Goal: Check status

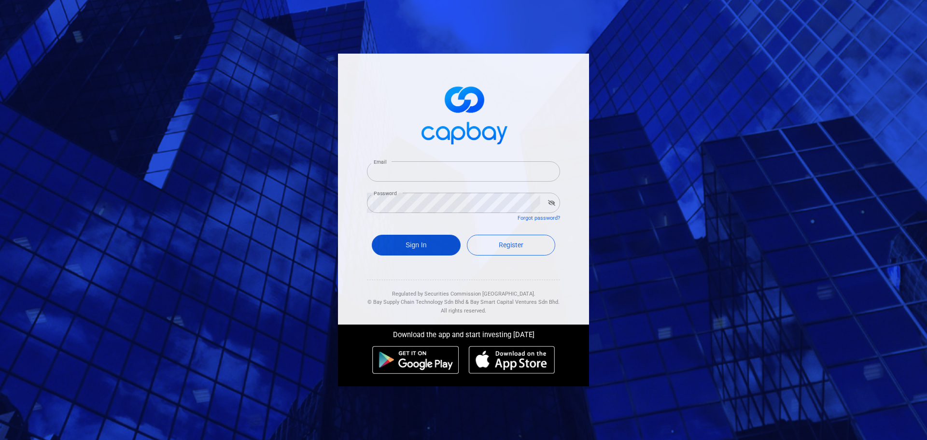
type input "[EMAIL_ADDRESS][DOMAIN_NAME]"
click at [425, 248] on button "Sign In" at bounding box center [416, 245] width 89 height 21
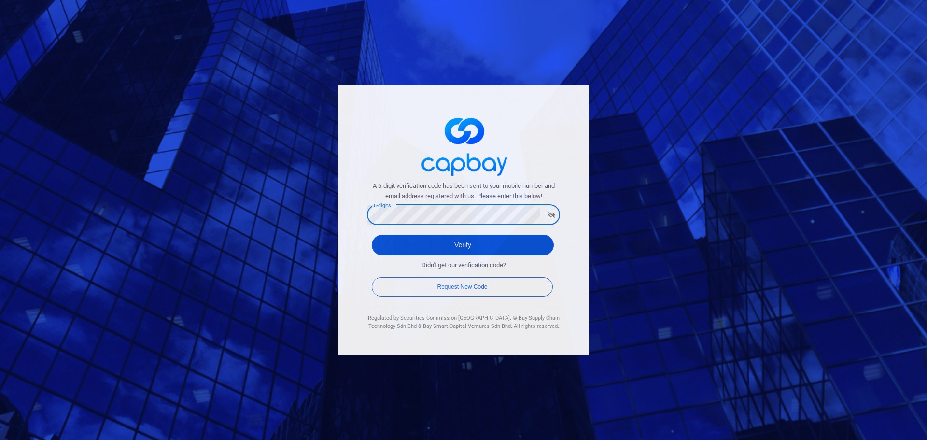
click at [383, 249] on button "Verify" at bounding box center [463, 245] width 182 height 21
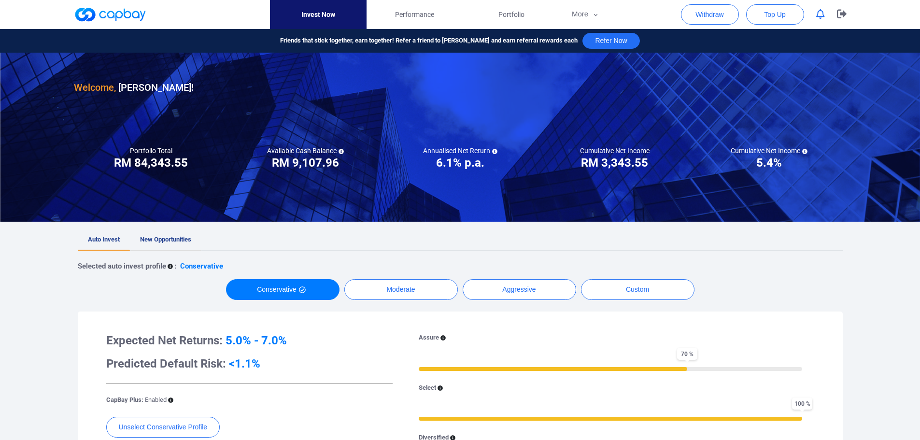
click at [168, 236] on span "New Opportunities" at bounding box center [165, 239] width 51 height 7
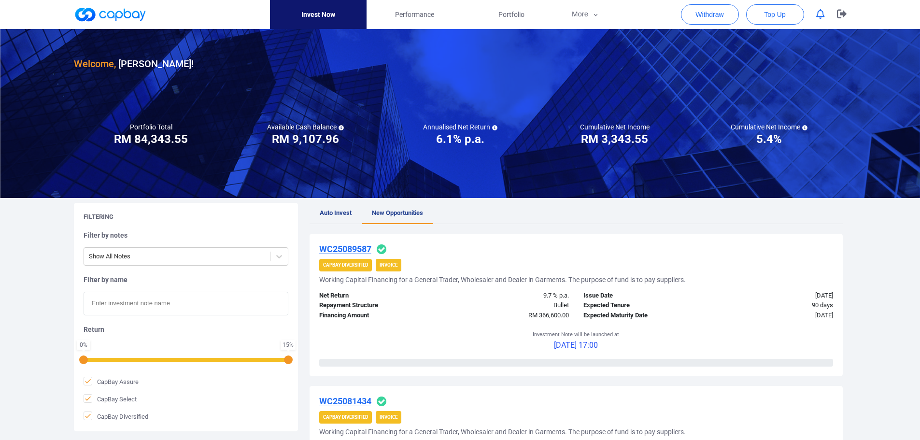
click at [816, 12] on icon "button" at bounding box center [820, 14] width 9 height 10
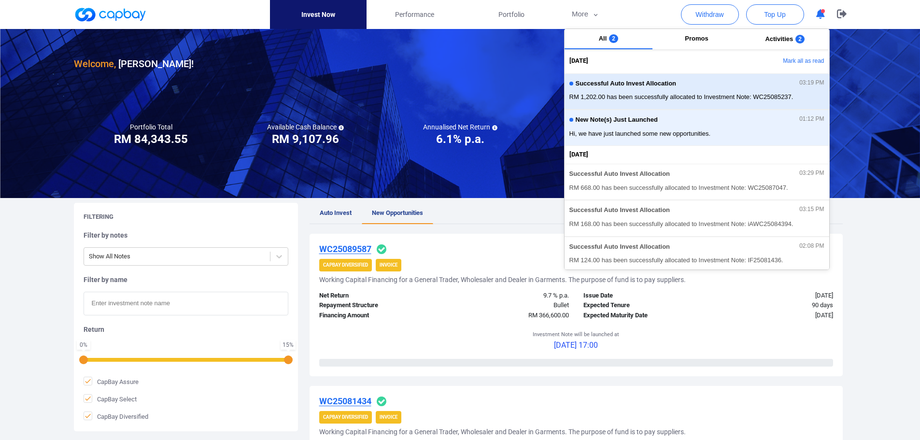
click at [715, 92] on span "RM 1,202.00 has been successfully allocated to Investment Note: WC25085237." at bounding box center [696, 97] width 255 height 10
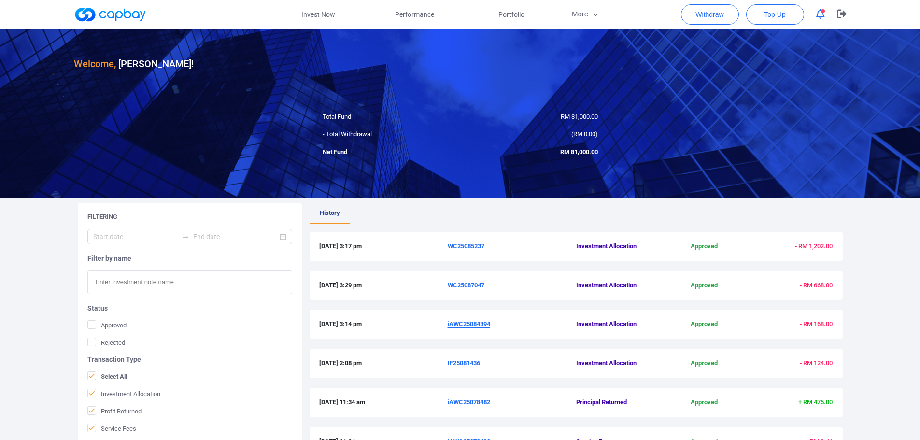
click at [502, 219] on ul "History" at bounding box center [576, 213] width 533 height 21
click at [471, 244] on u "WC25085237" at bounding box center [466, 245] width 37 height 7
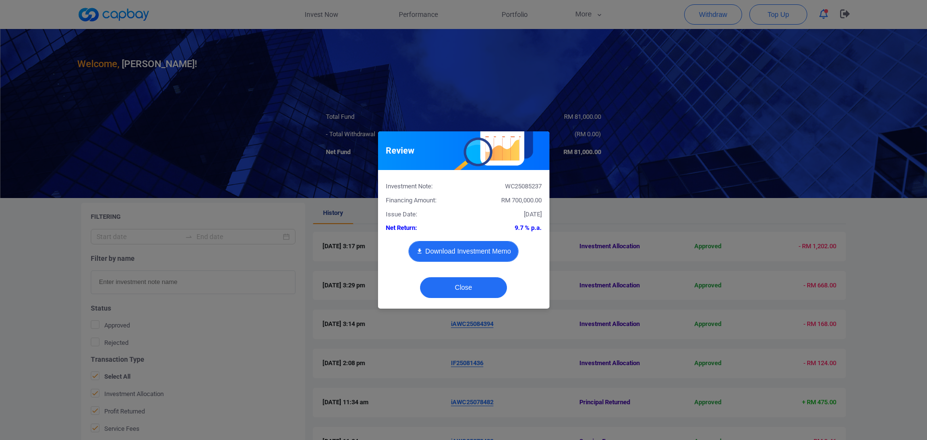
click at [489, 250] on button "Download Investment Memo" at bounding box center [464, 251] width 110 height 21
click at [468, 287] on button "Close" at bounding box center [463, 287] width 87 height 21
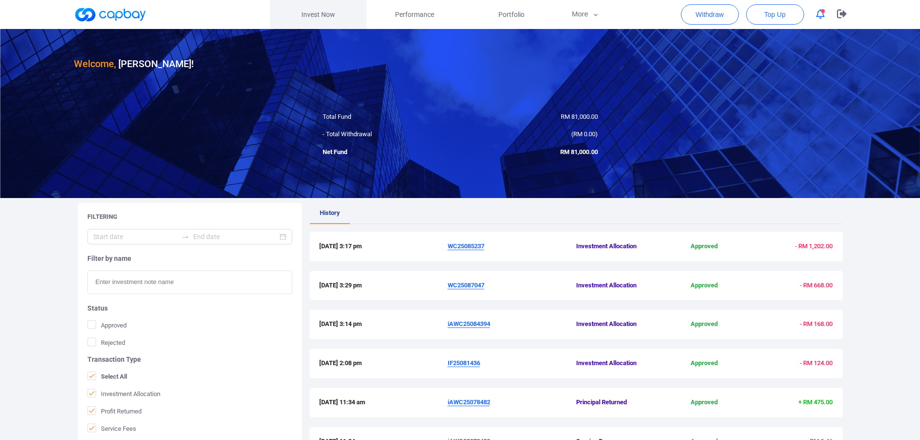
click at [305, 16] on link "Invest Now" at bounding box center [318, 14] width 97 height 29
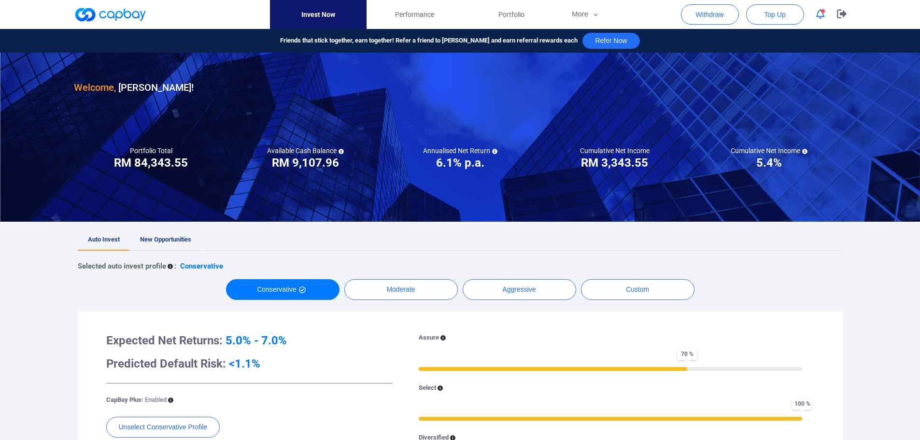
click at [173, 237] on span "New Opportunities" at bounding box center [165, 239] width 51 height 7
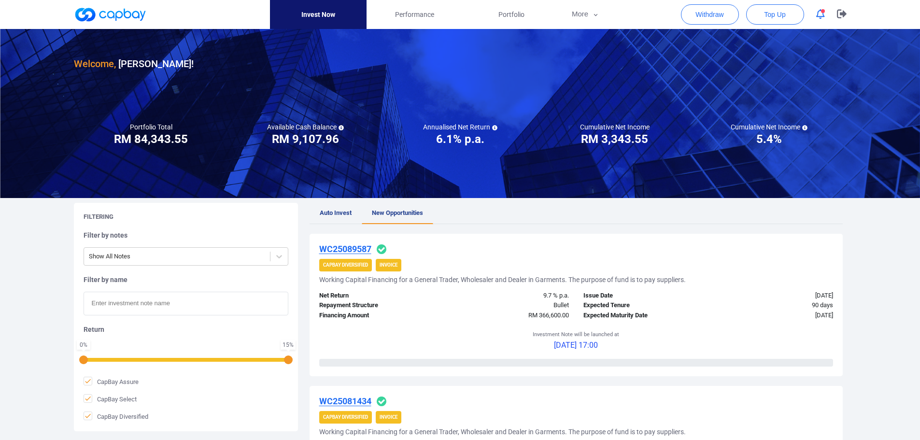
click at [819, 15] on icon "button" at bounding box center [820, 14] width 9 height 10
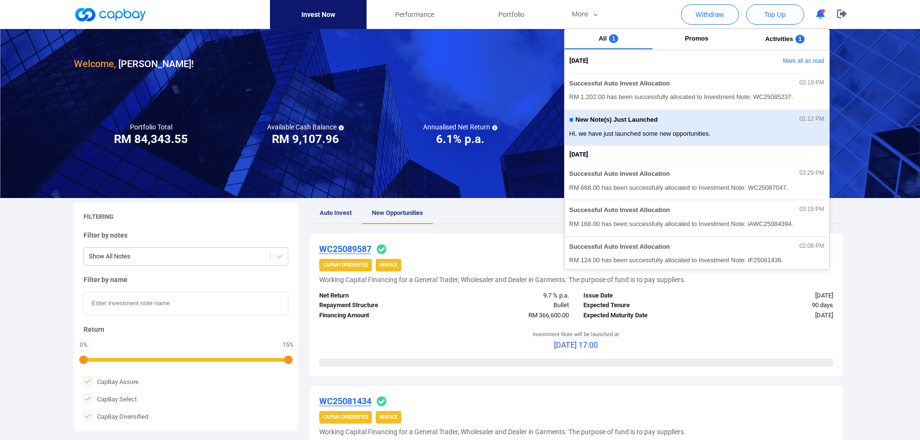
click at [660, 129] on span "Hi, we have just launched some new opportunities." at bounding box center [696, 134] width 255 height 10
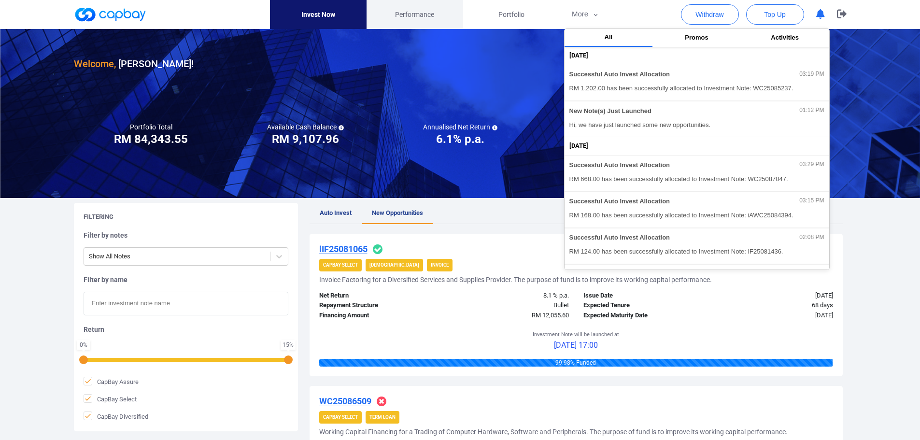
click at [412, 17] on span "Performance" at bounding box center [414, 14] width 39 height 11
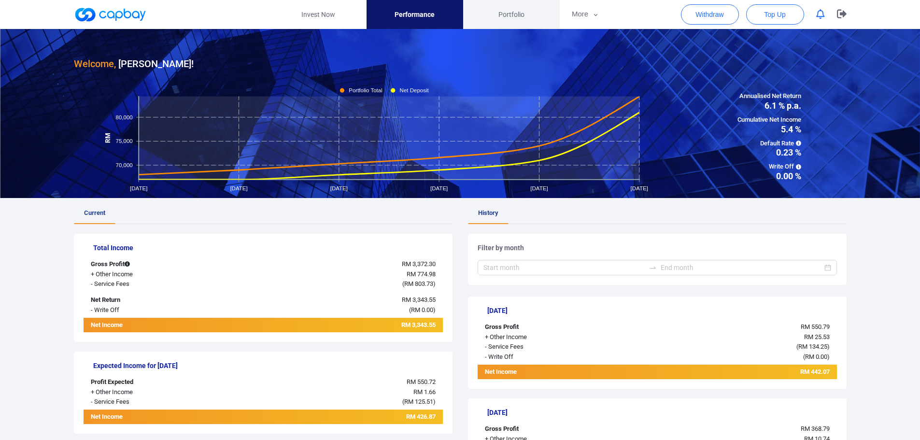
click at [517, 11] on span "Portfolio" at bounding box center [511, 14] width 26 height 11
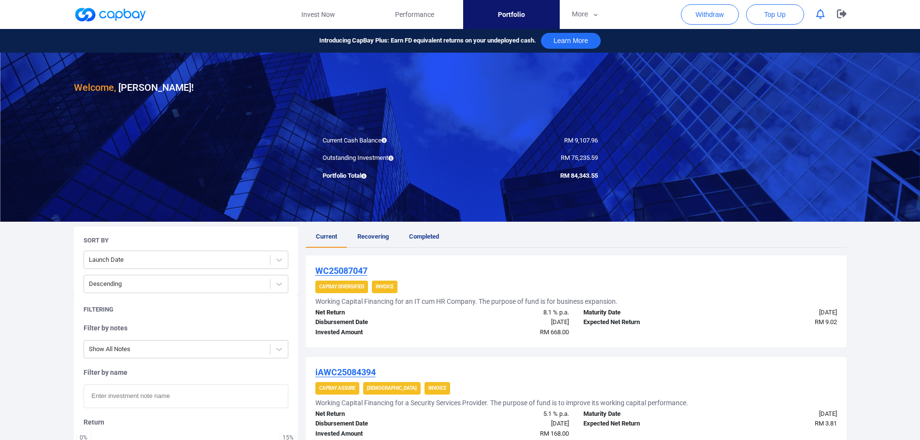
click at [382, 239] on span "Recovering" at bounding box center [372, 236] width 31 height 7
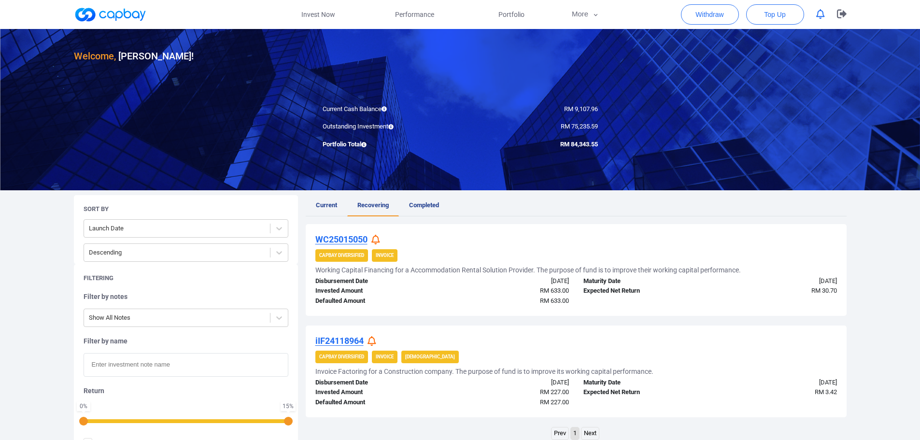
scroll to position [48, 0]
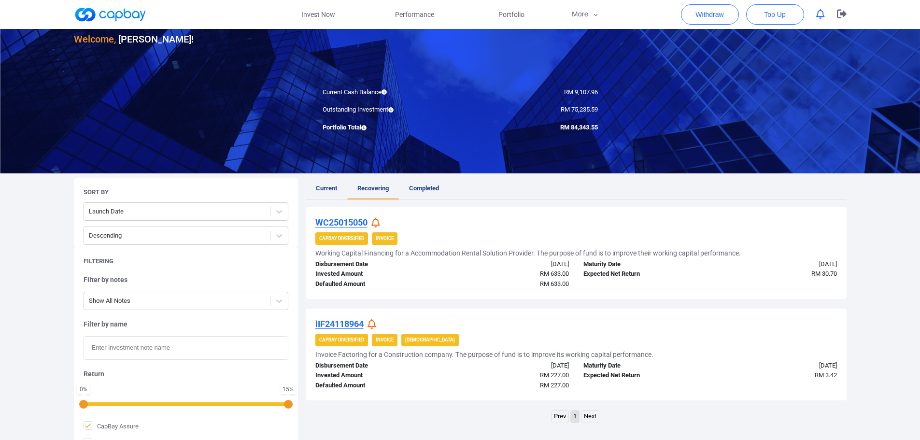
click at [376, 224] on icon at bounding box center [375, 223] width 9 height 10
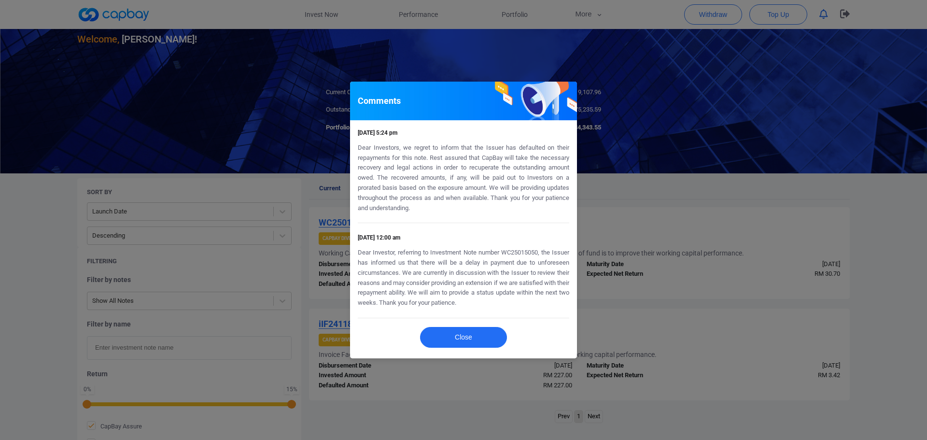
click at [623, 205] on div "Comments [DATE] 5:24 pm Dear Investors, we regret to inform that the Issuer has…" at bounding box center [463, 220] width 927 height 440
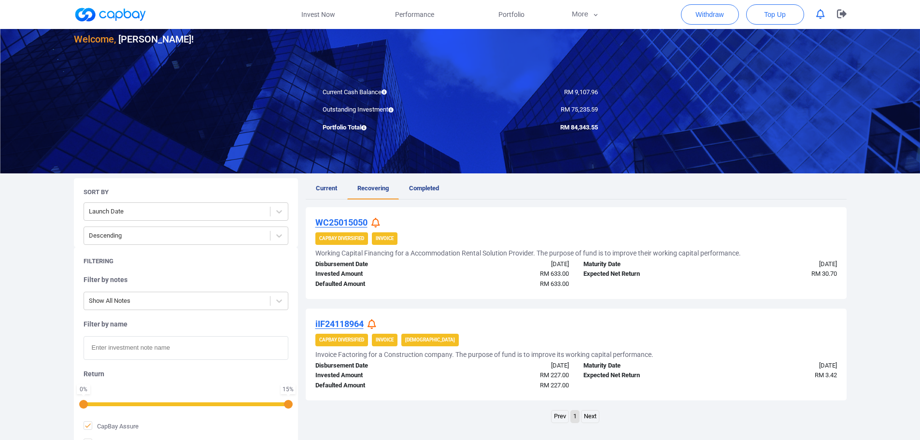
click at [376, 324] on icon at bounding box center [372, 324] width 9 height 10
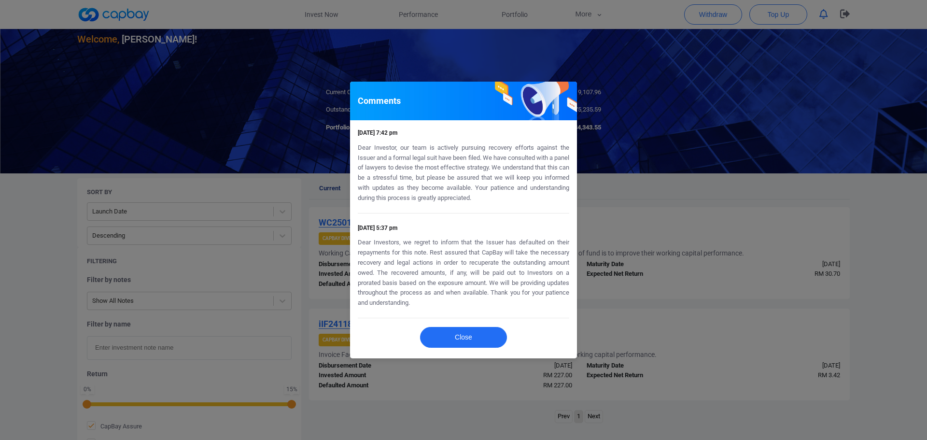
click at [615, 319] on div "Comments [DATE] 7:42 pm Dear Investor, our team is actively pursuing recovery e…" at bounding box center [463, 220] width 927 height 440
